Goal: Submit feedback/report problem

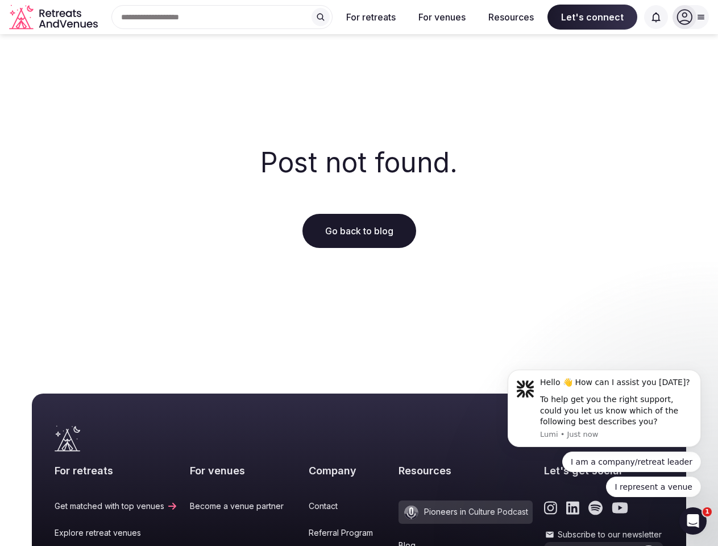
click at [359, 273] on div "Post not found. Go back to blog" at bounding box center [359, 198] width 718 height 328
click at [222, 17] on div "Search Popular Destinations [GEOGRAPHIC_DATA], [GEOGRAPHIC_DATA] [GEOGRAPHIC_DA…" at bounding box center [217, 17] width 230 height 24
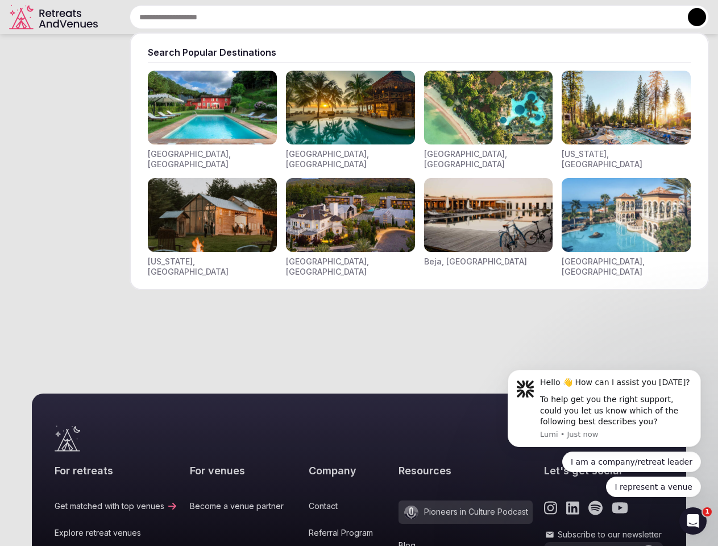
click at [321, 17] on input "text" at bounding box center [420, 17] width 580 height 24
click at [371, 17] on input "text" at bounding box center [420, 17] width 580 height 24
click at [442, 17] on input "text" at bounding box center [420, 17] width 580 height 24
click at [511, 17] on input "text" at bounding box center [420, 17] width 580 height 24
click at [593, 17] on input "text" at bounding box center [420, 17] width 580 height 24
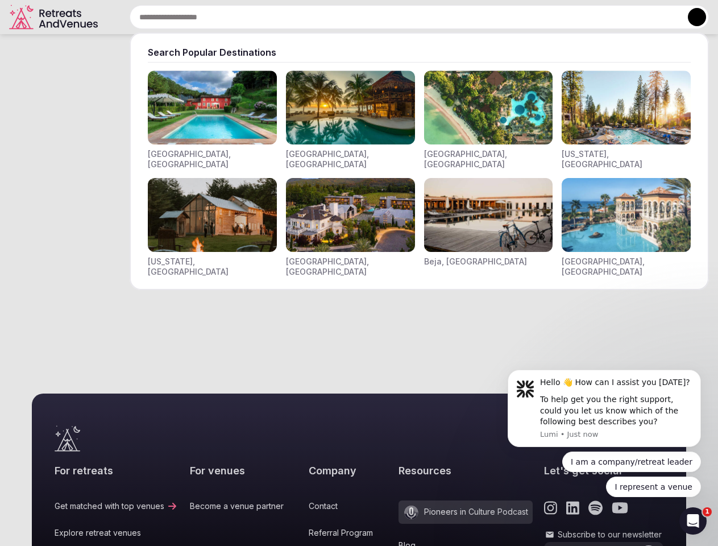
click at [656, 17] on input "text" at bounding box center [420, 17] width 580 height 24
click at [691, 17] on button at bounding box center [697, 17] width 18 height 18
